Goal: Transaction & Acquisition: Purchase product/service

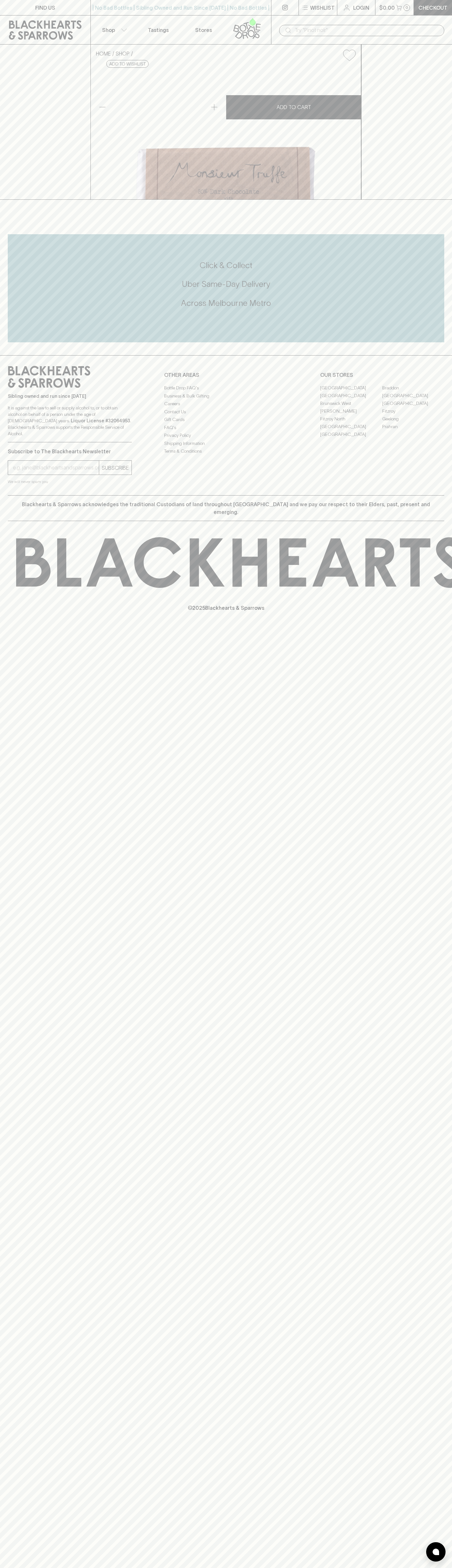
click at [345, 20] on div "​" at bounding box center [361, 30] width 181 height 29
click at [447, 628] on footer "Sibling owned and run since 2006 It is against the law to sell or supply alcoho…" at bounding box center [226, 492] width 452 height 273
click at [244, 1567] on html "FIND US | No Bad Bottles | Sibling Owned and Run Since 2006 | No Bad Bottles | …" at bounding box center [226, 784] width 452 height 1568
click at [26, 1372] on div "FIND US | No Bad Bottles | Sibling Owned and Run Since 2006 | No Bad Bottles | …" at bounding box center [226, 784] width 452 height 1568
